Goal: Use online tool/utility: Utilize a website feature to perform a specific function

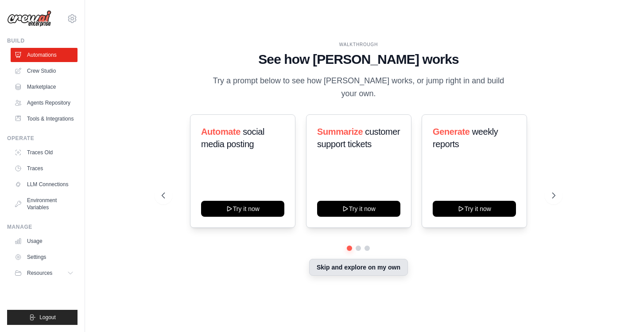
click at [371, 261] on button "Skip and explore on my own" at bounding box center [358, 267] width 99 height 17
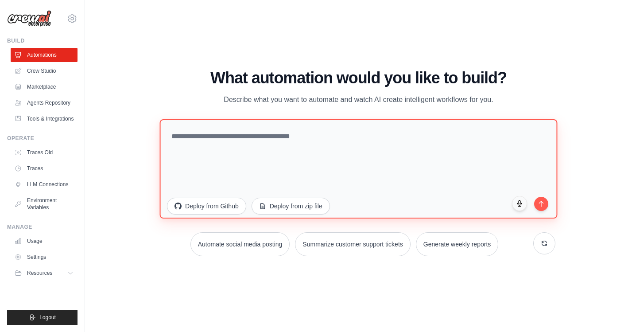
click at [234, 135] on textarea at bounding box center [359, 168] width 398 height 99
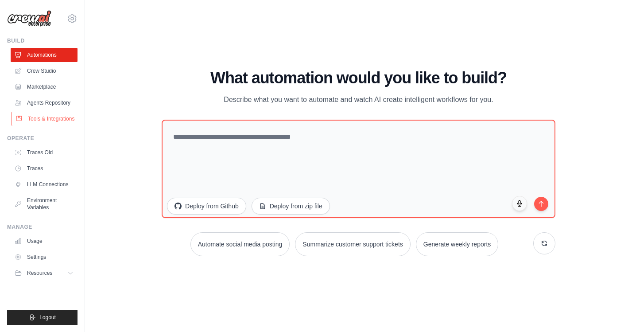
click at [40, 115] on link "Tools & Integrations" at bounding box center [45, 119] width 67 height 14
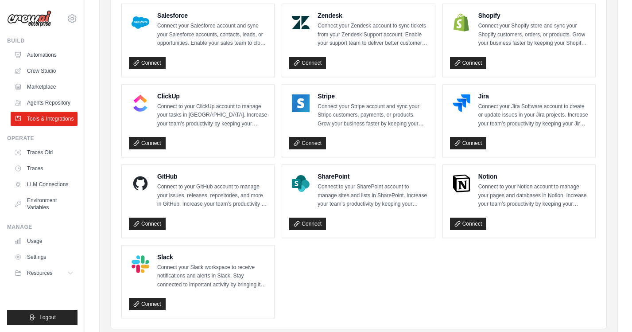
scroll to position [434, 0]
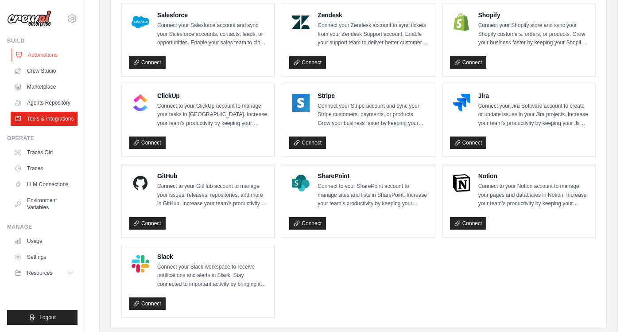
click at [46, 57] on link "Automations" at bounding box center [45, 55] width 67 height 14
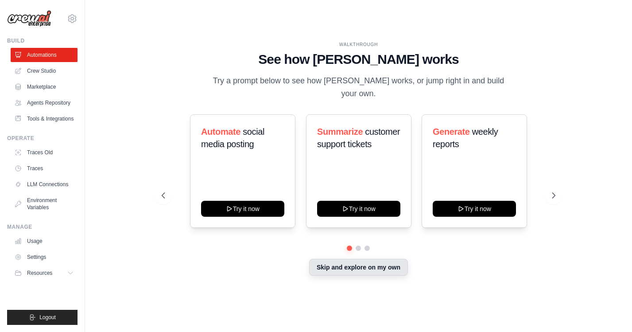
click at [351, 262] on button "Skip and explore on my own" at bounding box center [358, 267] width 99 height 17
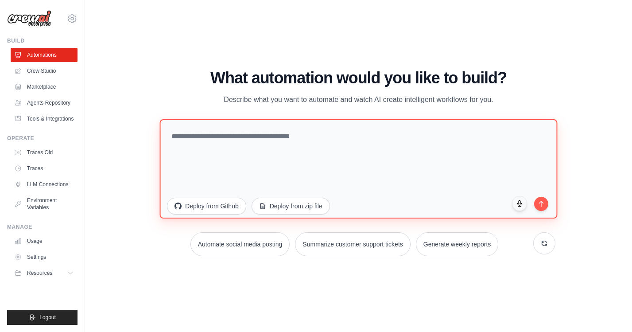
click at [208, 127] on textarea at bounding box center [359, 168] width 398 height 99
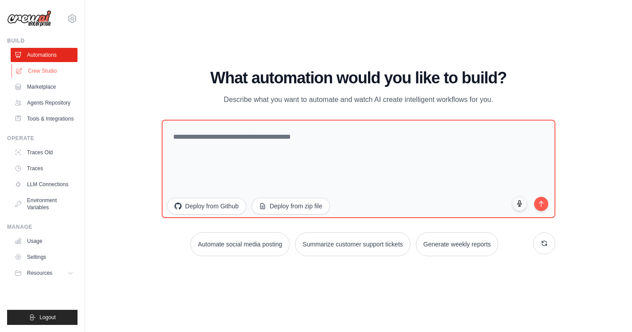
click at [45, 70] on link "Crew Studio" at bounding box center [45, 71] width 67 height 14
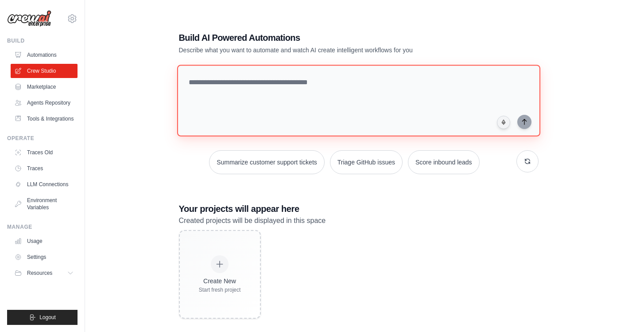
click at [211, 81] on textarea at bounding box center [358, 101] width 363 height 72
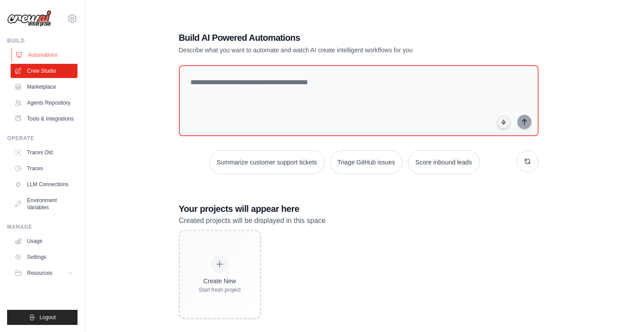
click at [50, 54] on link "Automations" at bounding box center [45, 55] width 67 height 14
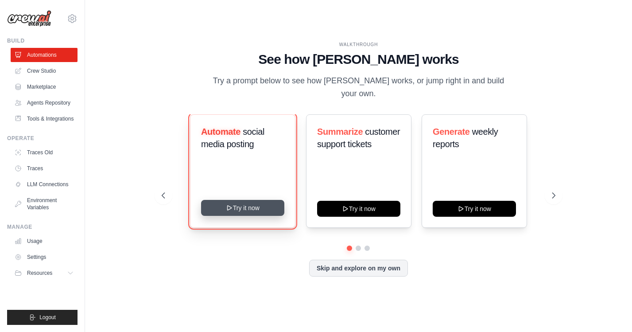
click at [250, 206] on button "Try it now" at bounding box center [242, 208] width 83 height 16
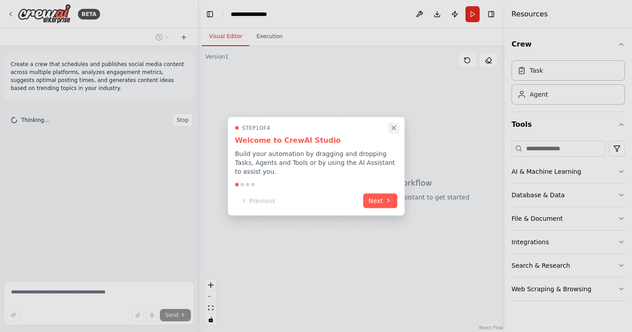
click at [392, 127] on icon "Close walkthrough" at bounding box center [394, 128] width 8 height 8
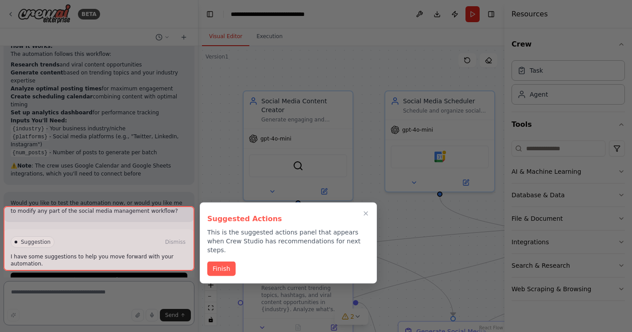
scroll to position [943, 0]
